Goal: Task Accomplishment & Management: Use online tool/utility

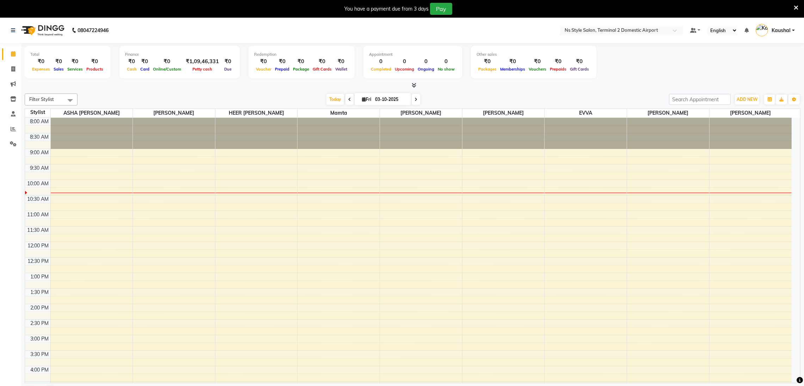
click at [794, 7] on icon at bounding box center [796, 8] width 5 height 6
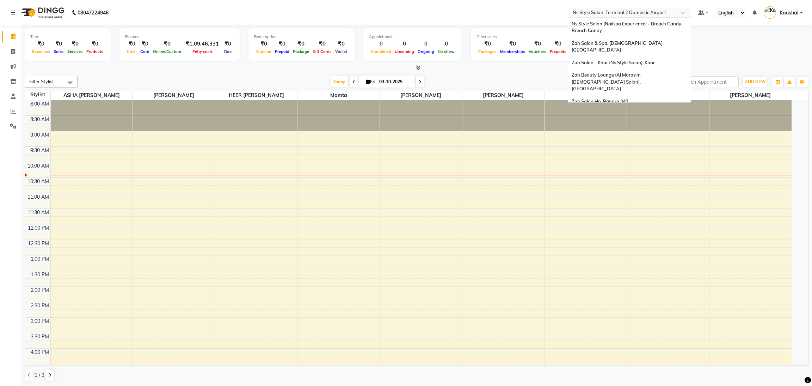
scroll to position [16, 0]
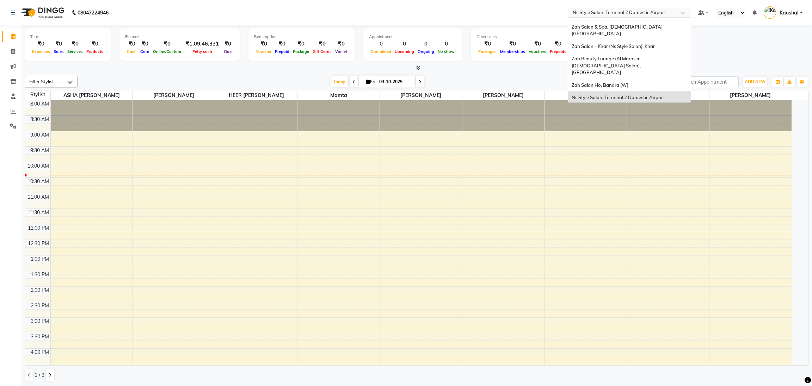
click at [638, 11] on input "text" at bounding box center [623, 13] width 102 height 7
click at [604, 56] on span "Zah Beauty Lounge (Al Marasim [DEMOGRAPHIC_DATA] Salon), [GEOGRAPHIC_DATA]" at bounding box center [607, 65] width 71 height 19
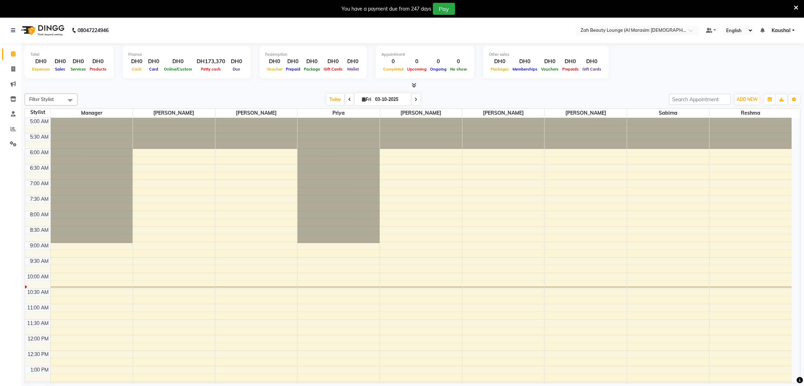
click at [798, 8] on icon at bounding box center [796, 8] width 5 height 6
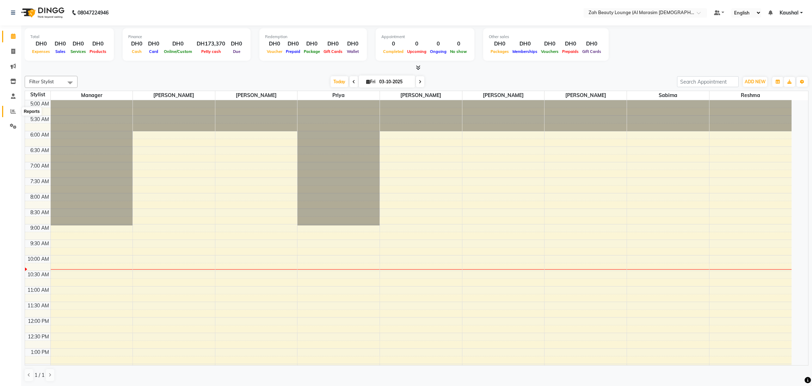
click at [7, 111] on span at bounding box center [13, 112] width 12 height 8
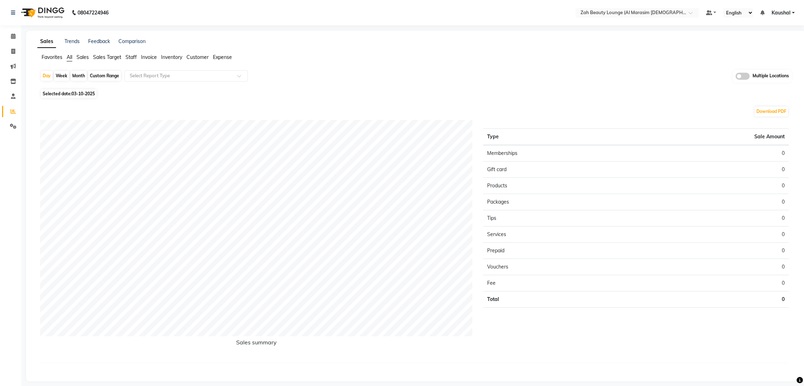
click at [66, 92] on span "Selected date: 03-10-2025" at bounding box center [69, 93] width 56 height 9
select select "10"
select select "2025"
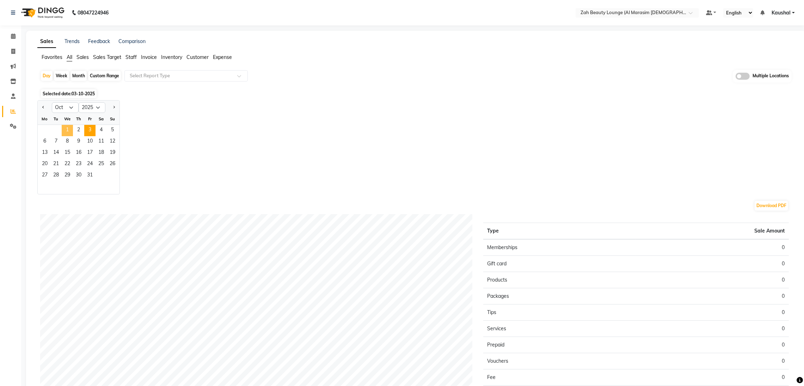
click at [65, 132] on span "1" at bounding box center [67, 130] width 11 height 11
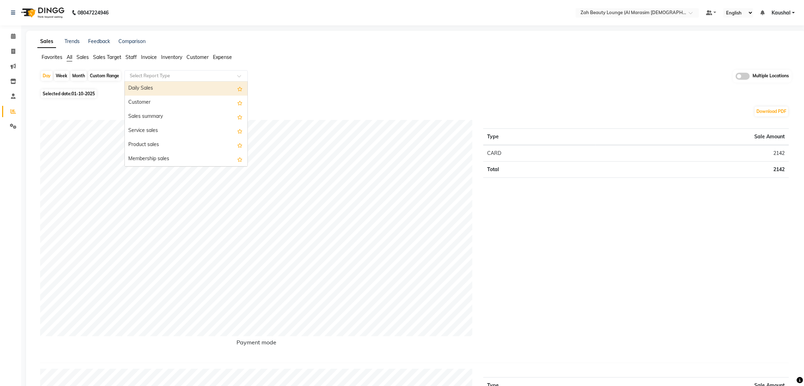
click at [243, 75] on span at bounding box center [241, 77] width 9 height 7
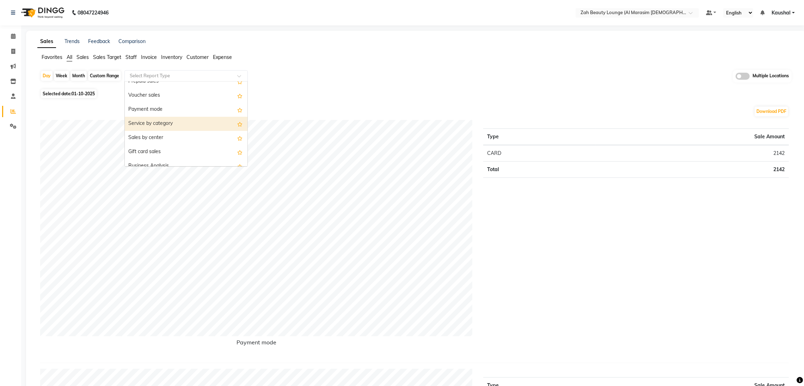
click at [170, 124] on div "Service by category" at bounding box center [186, 124] width 123 height 14
select select "full_report"
select select "csv"
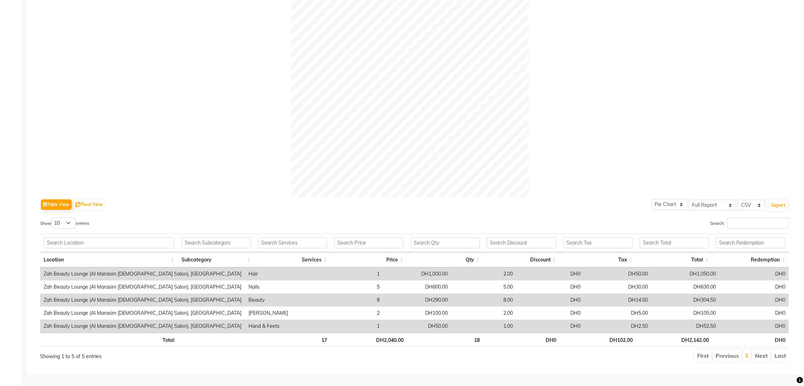
scroll to position [0, 0]
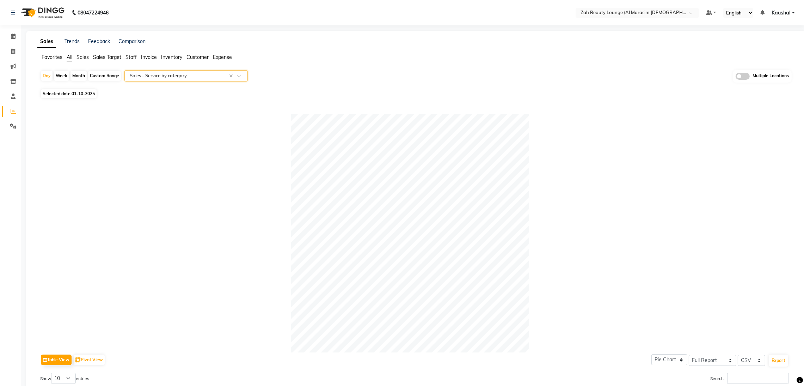
click at [88, 92] on span "01-10-2025" at bounding box center [83, 93] width 23 height 5
select select "10"
select select "2025"
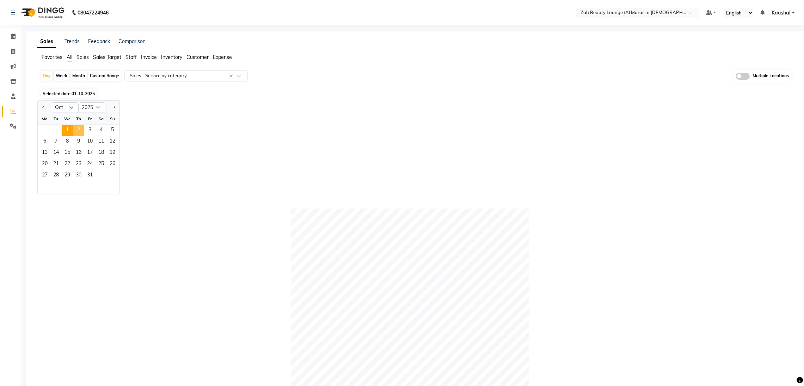
click at [80, 131] on span "2" at bounding box center [78, 130] width 11 height 11
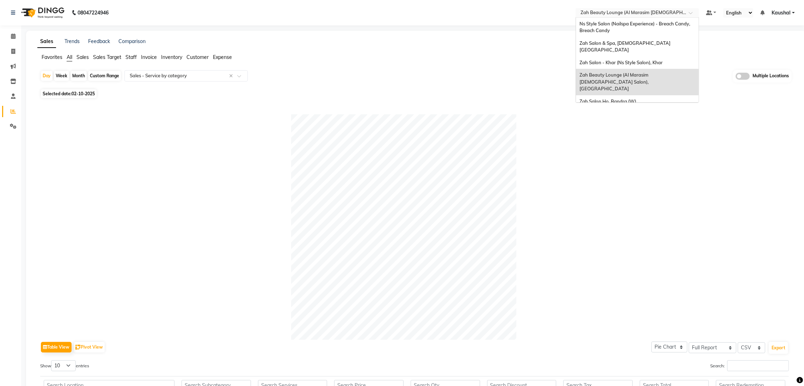
click at [634, 13] on input "text" at bounding box center [630, 13] width 102 height 7
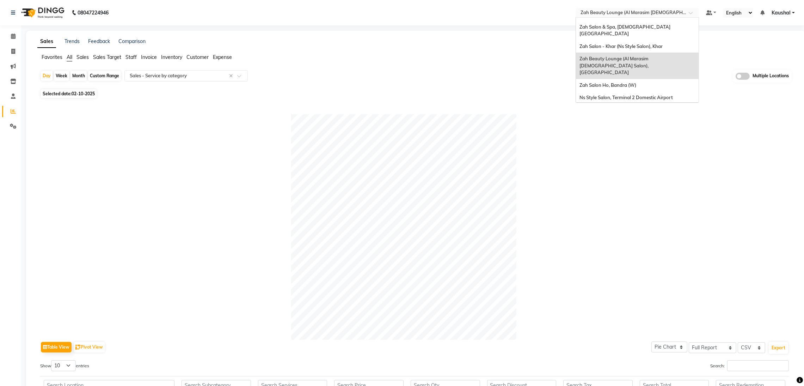
click at [648, 107] on span "Ns Style Salon, Terminal 1 Domestic Airport" at bounding box center [626, 110] width 93 height 6
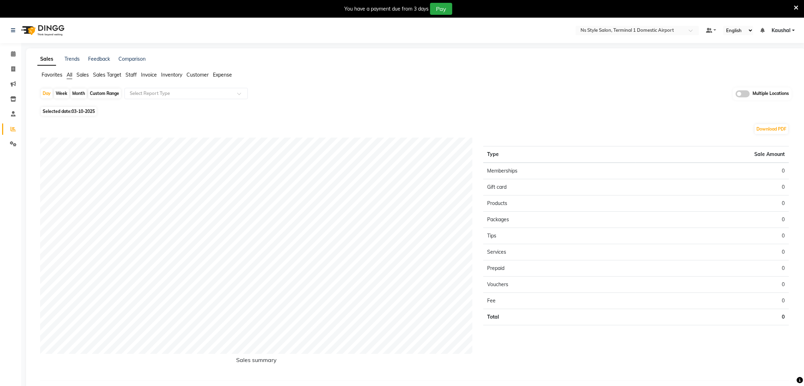
click at [798, 7] on icon at bounding box center [796, 8] width 5 height 6
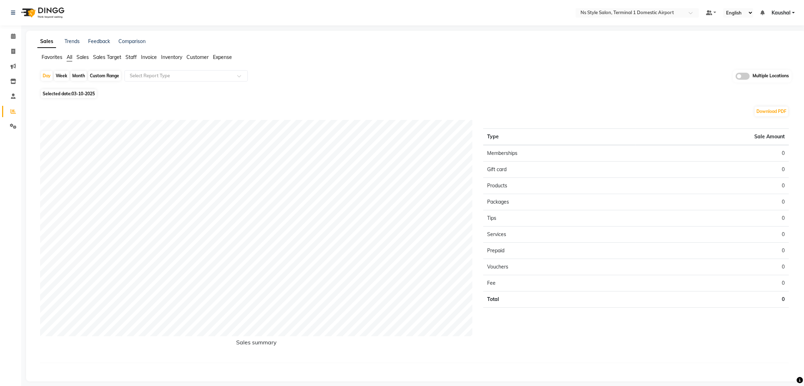
click at [80, 97] on span "Selected date: 03-10-2025" at bounding box center [69, 93] width 56 height 9
select select "10"
select select "2025"
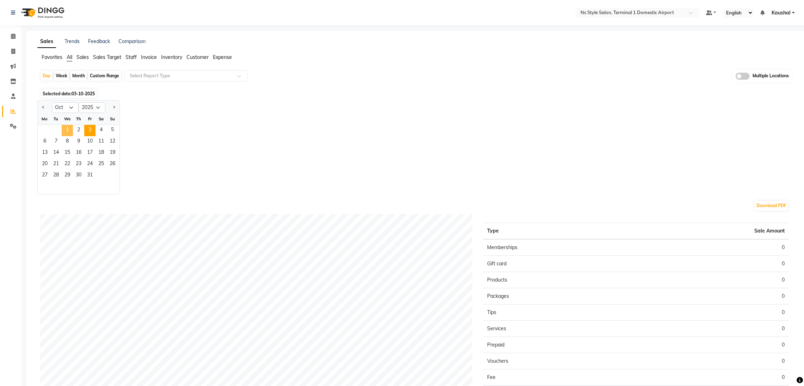
click at [68, 129] on span "1" at bounding box center [67, 130] width 11 height 11
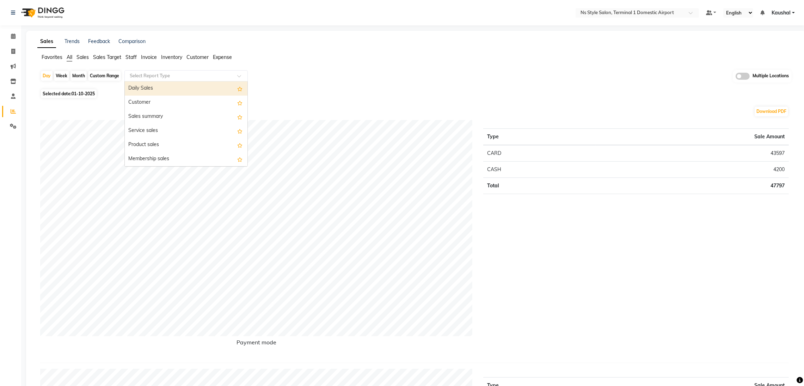
click at [241, 77] on span at bounding box center [241, 77] width 9 height 7
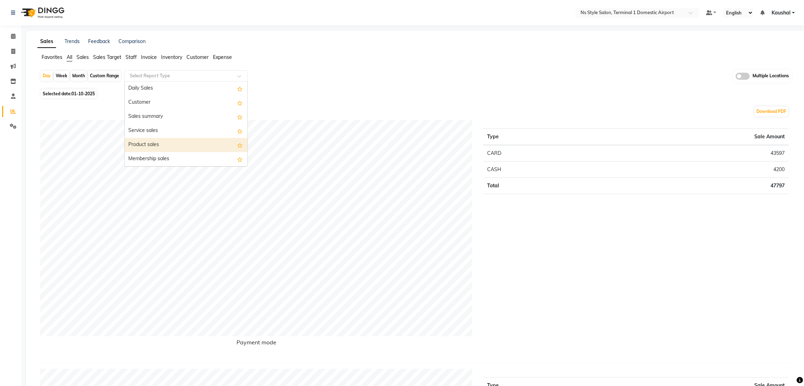
click at [179, 142] on div "Product sales" at bounding box center [186, 145] width 123 height 14
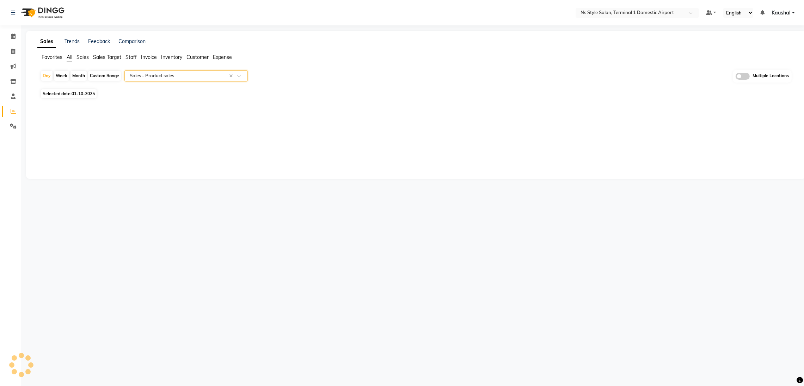
select select "full_report"
select select "csv"
click at [238, 77] on span at bounding box center [241, 77] width 9 height 7
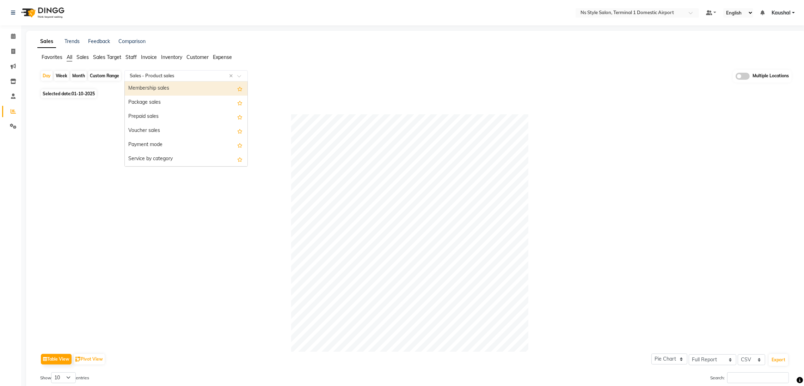
scroll to position [84, 0]
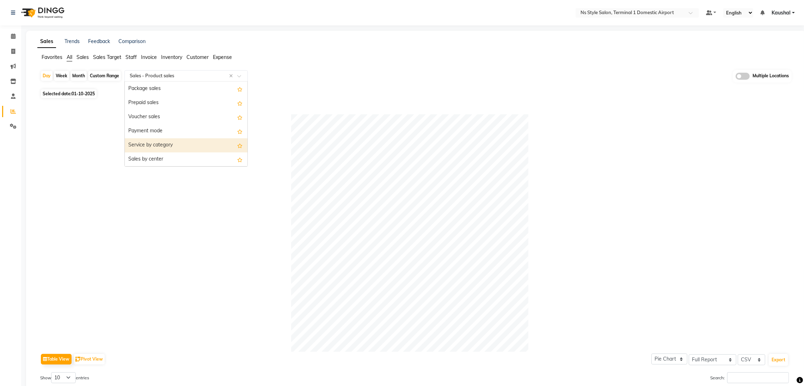
click at [172, 142] on div "Service by category" at bounding box center [186, 145] width 123 height 14
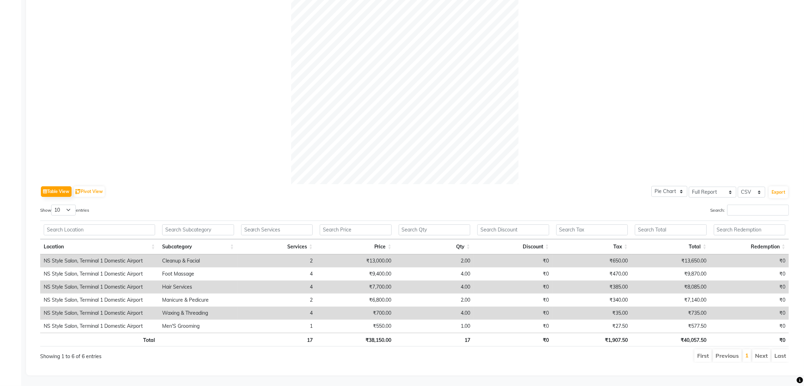
scroll to position [0, 0]
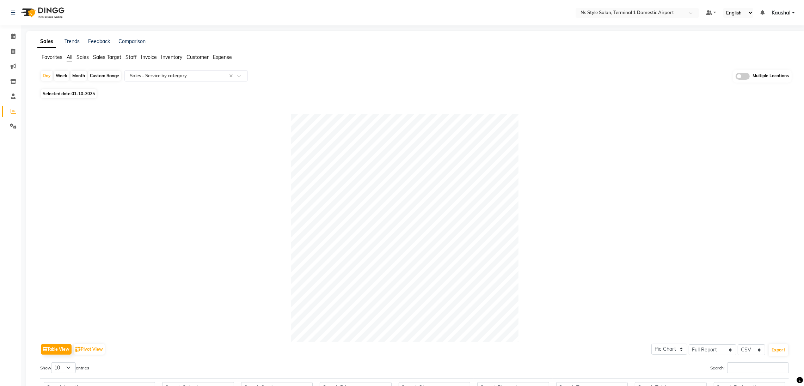
click at [80, 95] on span "01-10-2025" at bounding box center [83, 93] width 23 height 5
select select "10"
select select "2025"
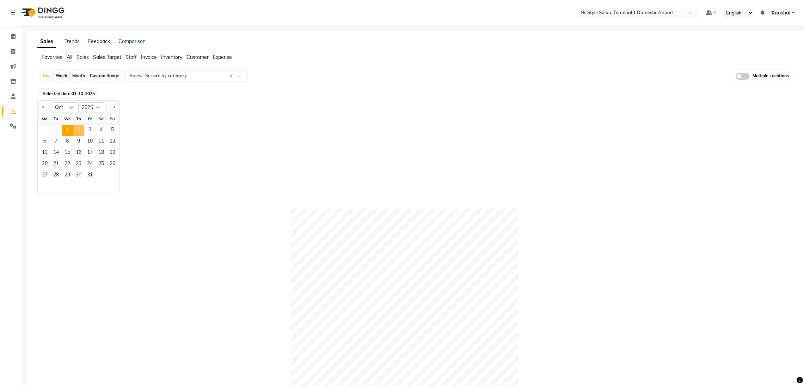
click at [76, 131] on span "2" at bounding box center [78, 130] width 11 height 11
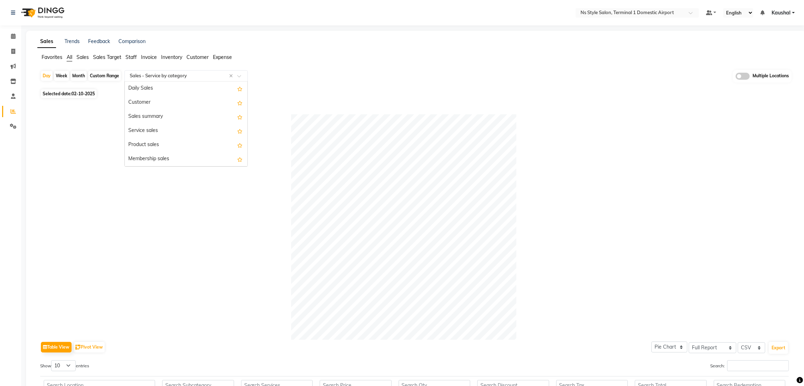
scroll to position [141, 0]
click at [240, 78] on span at bounding box center [241, 77] width 9 height 7
click at [178, 111] on div "Product sales" at bounding box center [186, 110] width 123 height 14
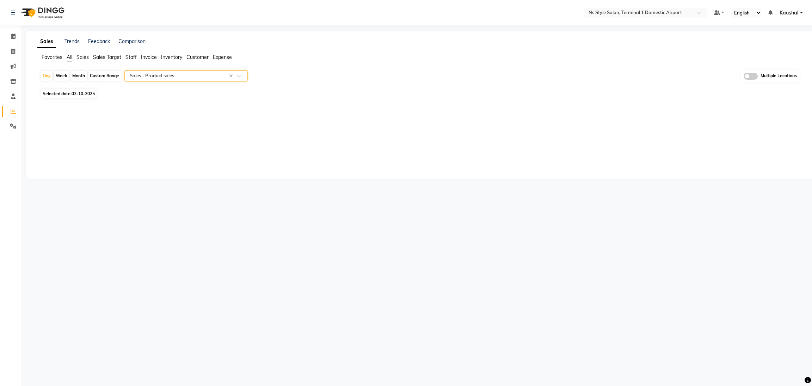
click at [241, 77] on span at bounding box center [241, 77] width 9 height 7
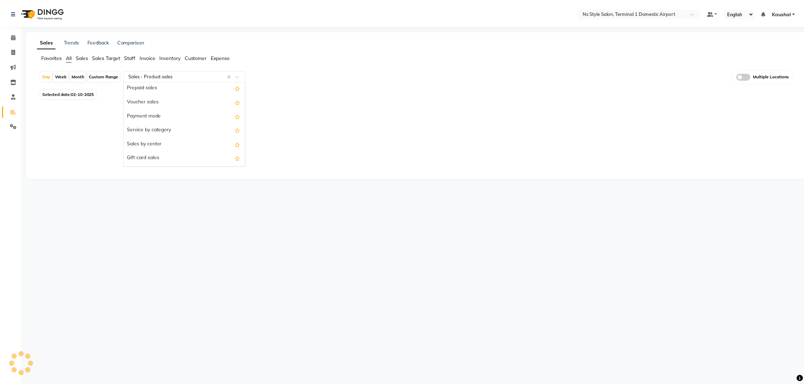
scroll to position [106, 0]
click at [170, 126] on div "Service by category" at bounding box center [186, 124] width 123 height 14
select select "full_report"
select select "csv"
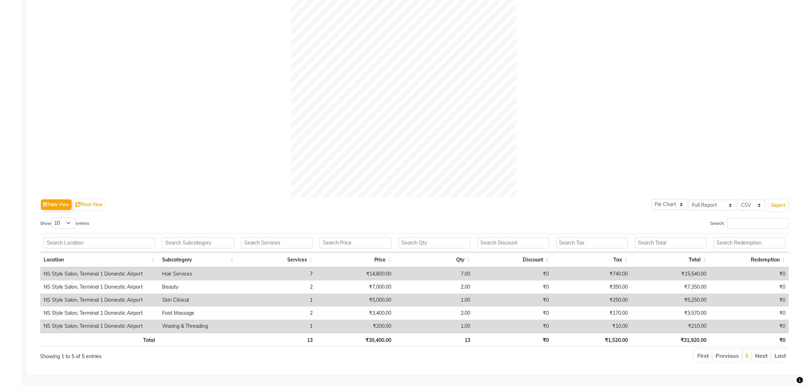
scroll to position [0, 0]
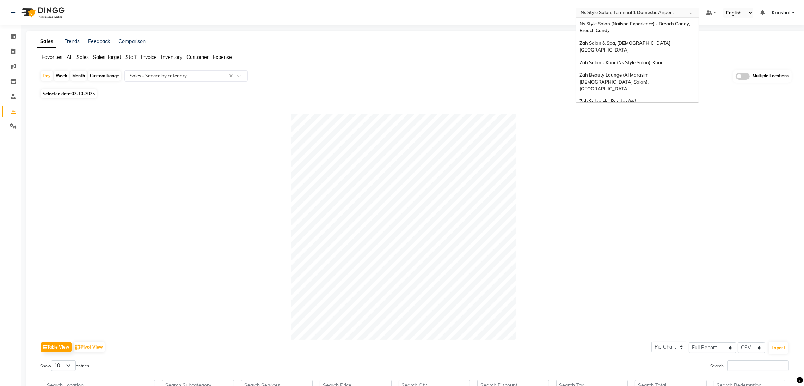
click at [628, 11] on input "text" at bounding box center [630, 13] width 102 height 7
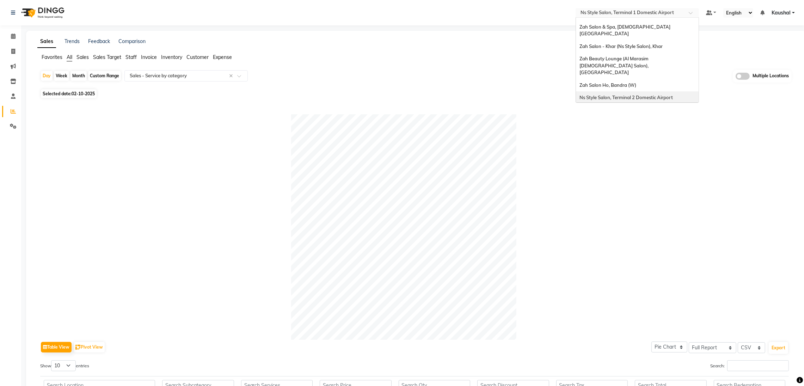
click at [636, 95] on span "Ns Style Salon, Terminal 2 Domestic Airport" at bounding box center [626, 98] width 93 height 6
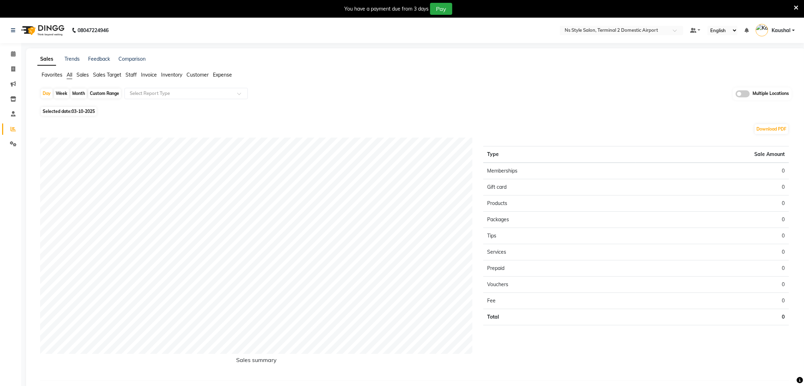
click at [67, 111] on span "Selected date: 03-10-2025" at bounding box center [69, 111] width 56 height 9
select select "10"
select select "2025"
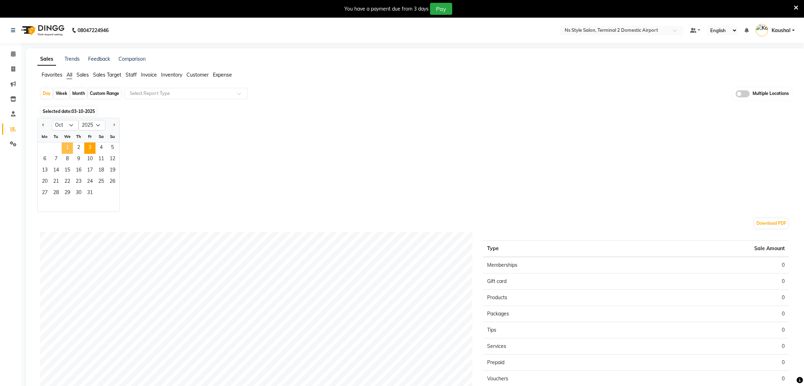
click at [69, 148] on span "1" at bounding box center [67, 147] width 11 height 11
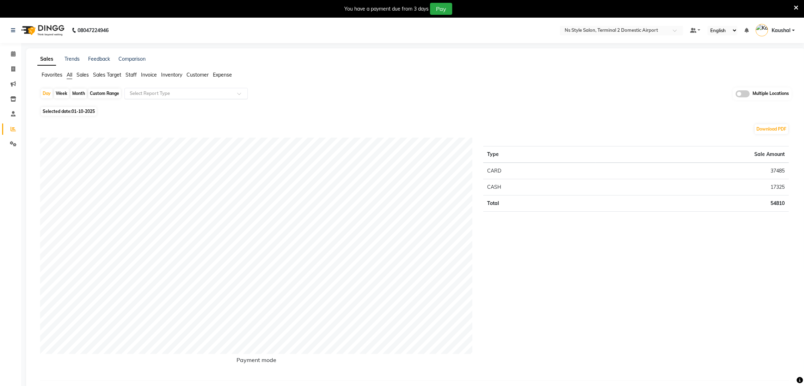
click at [206, 93] on input "text" at bounding box center [179, 93] width 102 height 7
click at [170, 167] on div "Product sales" at bounding box center [186, 163] width 123 height 14
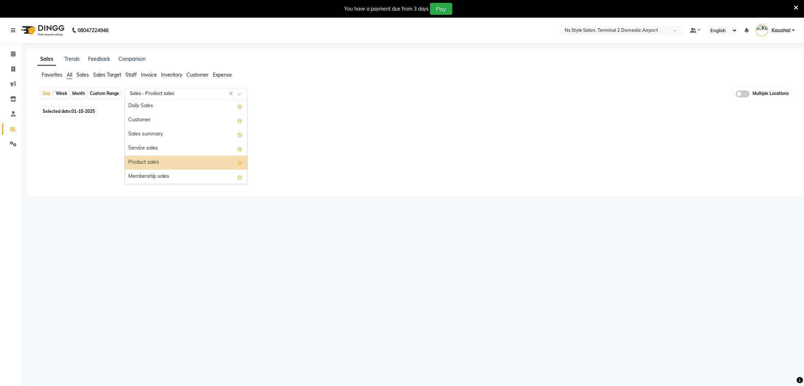
click at [242, 92] on span at bounding box center [241, 95] width 9 height 7
click at [184, 163] on div "Service by category" at bounding box center [186, 163] width 123 height 14
select select "full_report"
select select "csv"
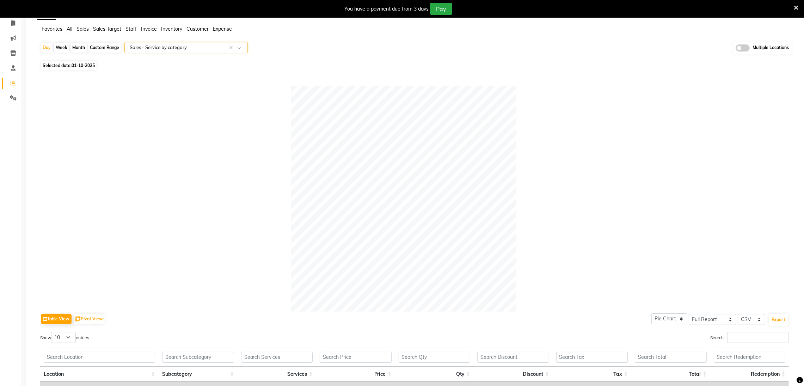
scroll to position [0, 0]
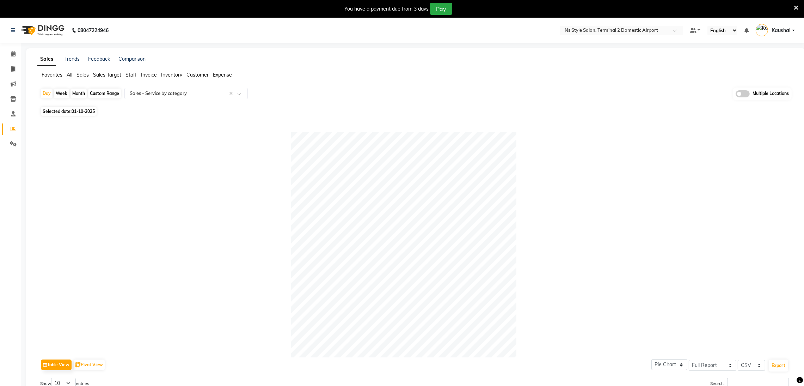
click at [76, 112] on span "01-10-2025" at bounding box center [83, 111] width 23 height 5
select select "10"
select select "2025"
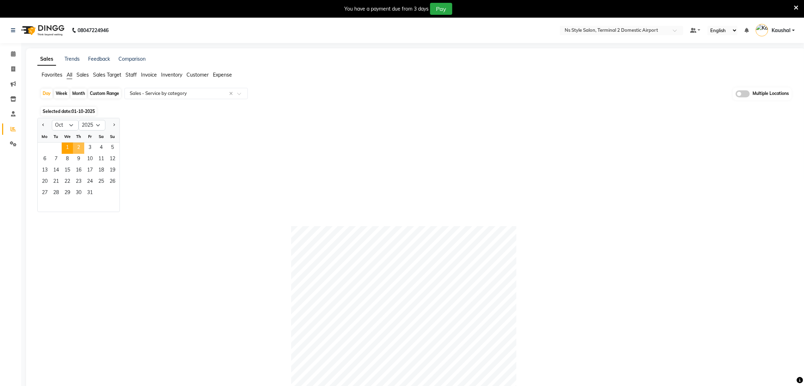
click at [75, 149] on span "2" at bounding box center [78, 147] width 11 height 11
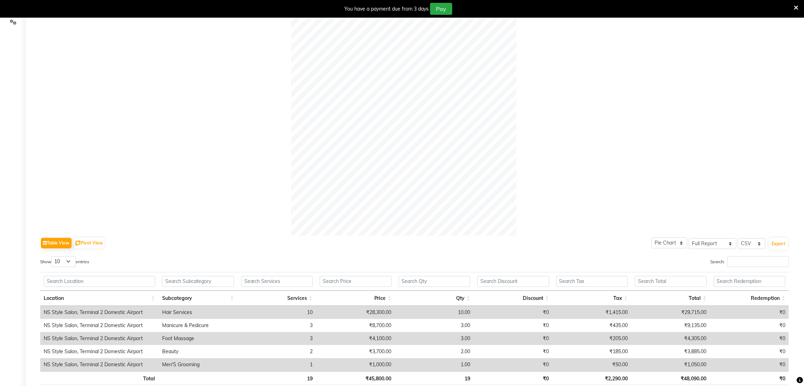
scroll to position [168, 0]
